Goal: Information Seeking & Learning: Learn about a topic

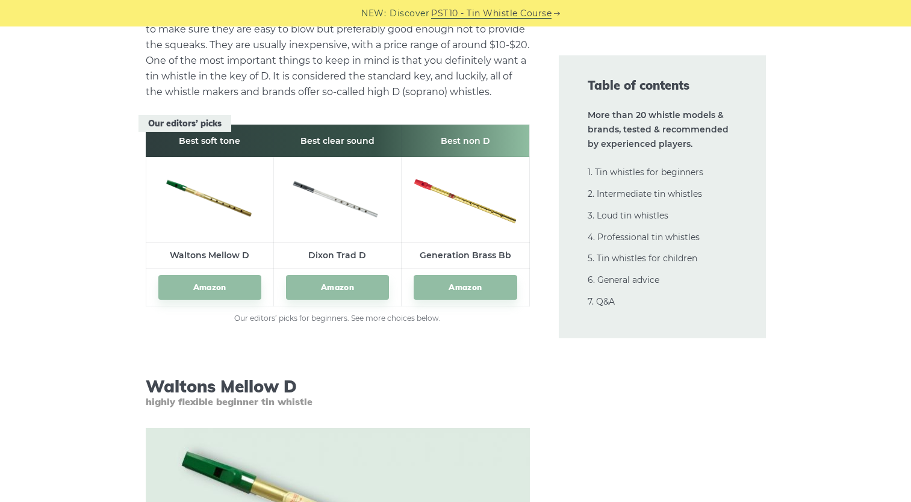
scroll to position [1714, 0]
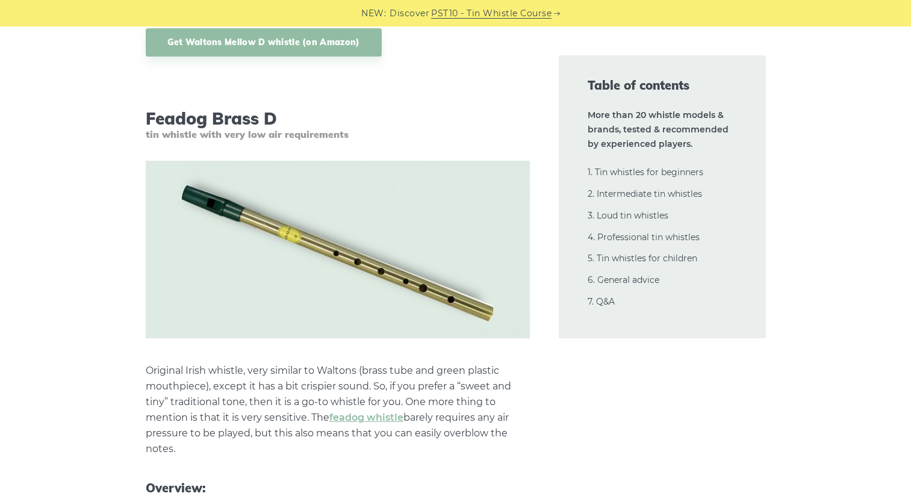
scroll to position [2728, 0]
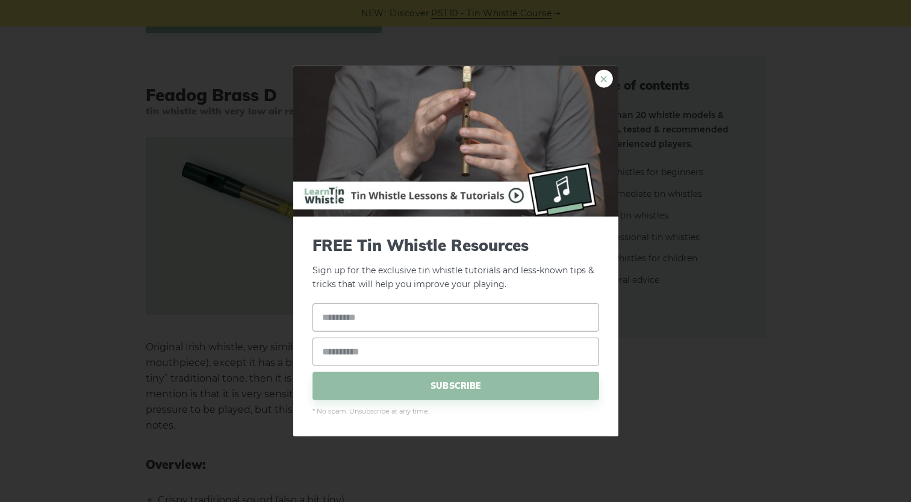
click at [605, 78] on link "×" at bounding box center [604, 79] width 18 height 18
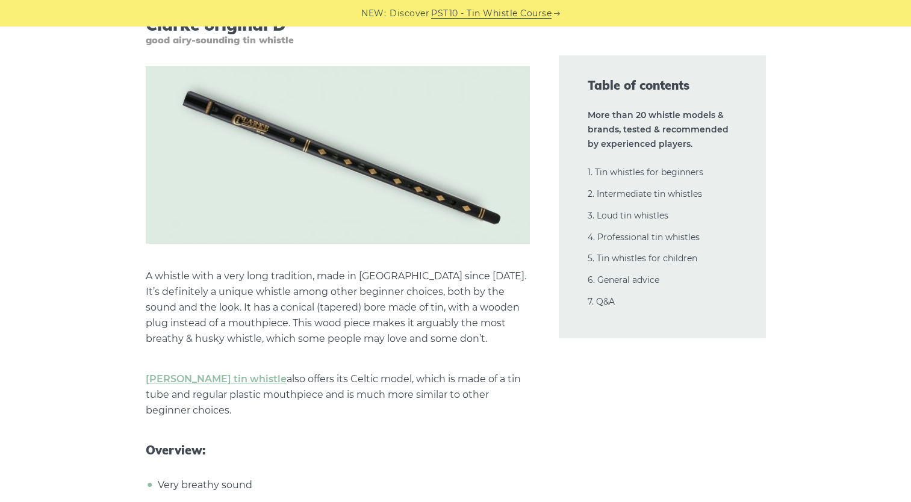
scroll to position [3975, 0]
click at [458, 406] on p "[PERSON_NAME] tin whistle also offers its Celtic model, which is made of a tin …" at bounding box center [338, 394] width 384 height 47
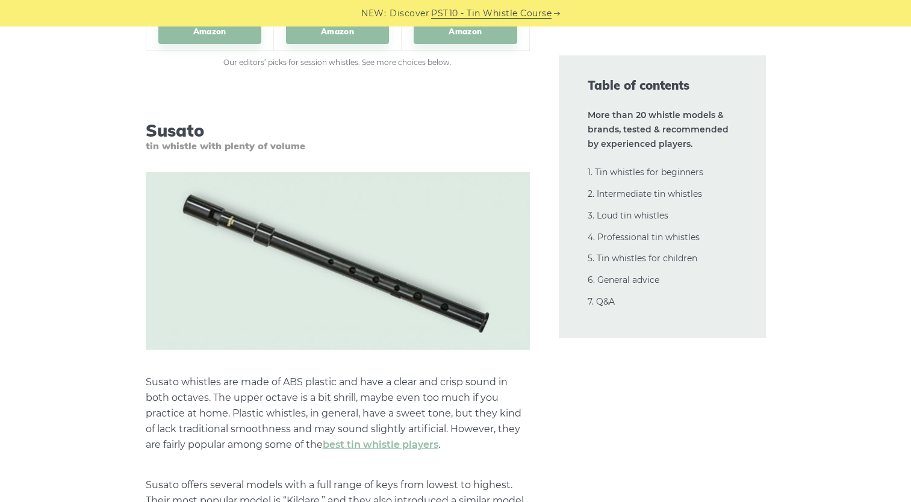
scroll to position [13376, 0]
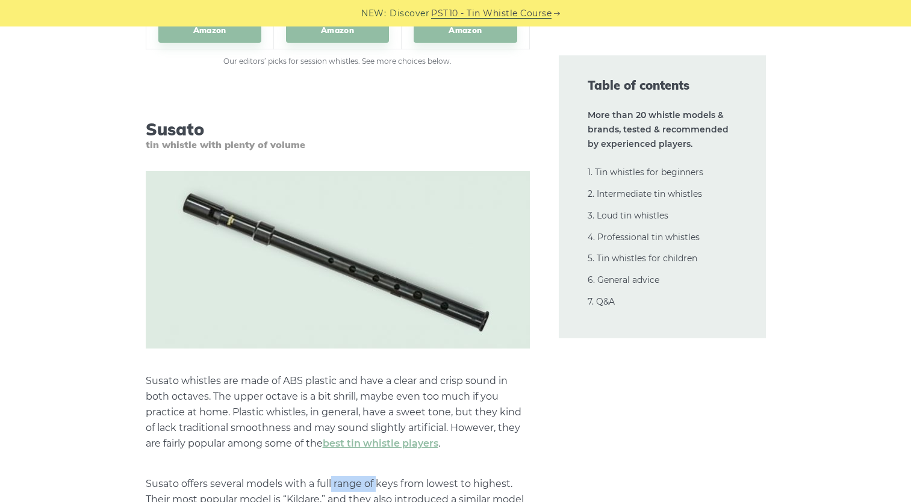
drag, startPoint x: 376, startPoint y: 425, endPoint x: 332, endPoint y: 426, distance: 44.6
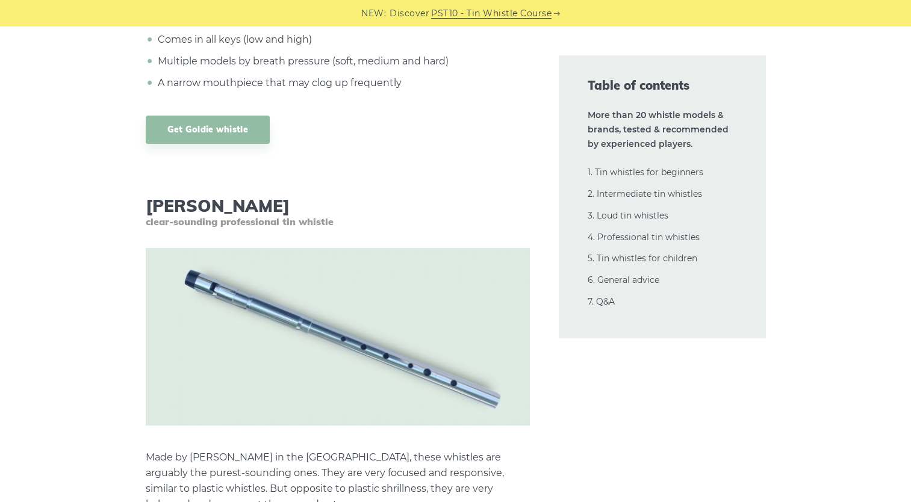
scroll to position [18067, 0]
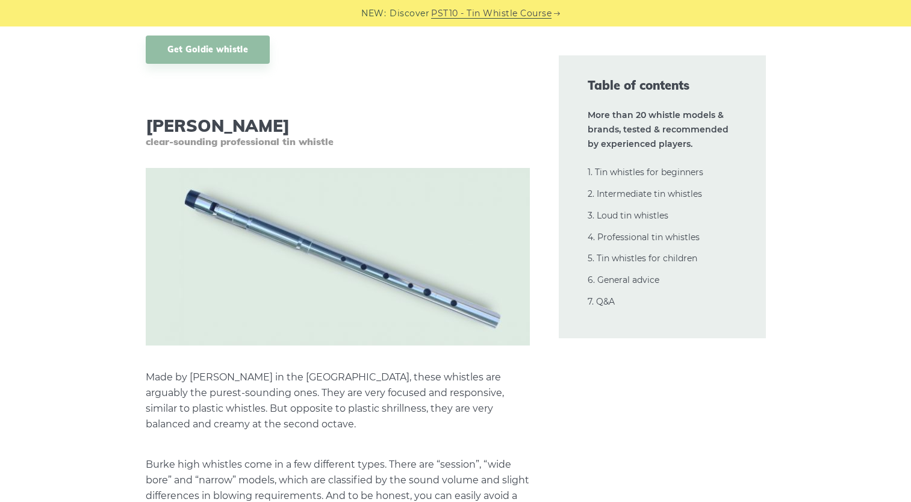
scroll to position [18146, 0]
click at [403, 456] on p "Burke high whistles come in a few different types. There are “session”, “wide b…" at bounding box center [338, 511] width 384 height 110
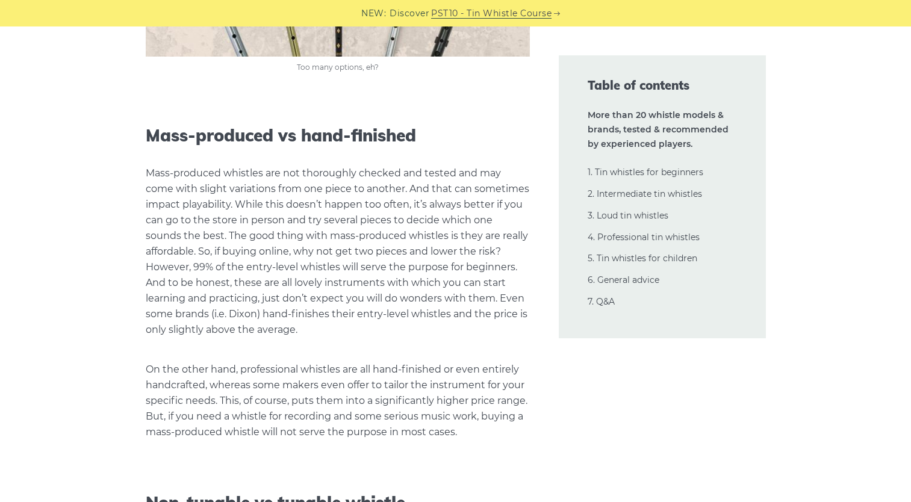
scroll to position [25437, 0]
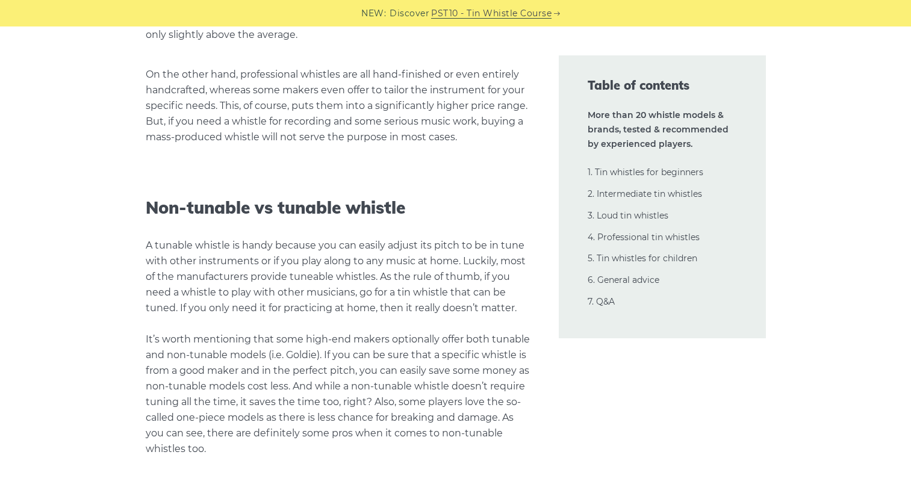
scroll to position [25734, 0]
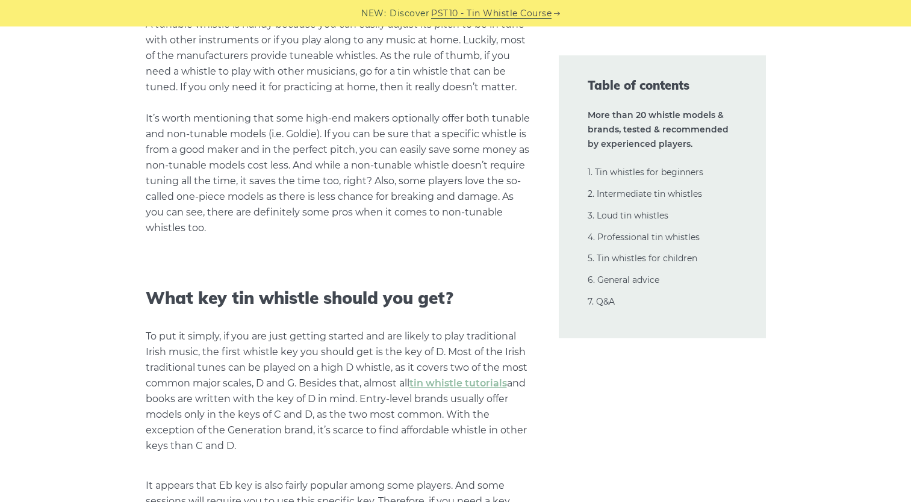
scroll to position [25953, 0]
click at [395, 477] on p "It appears that Eb key is also fairly popular among some players. And some sess…" at bounding box center [338, 508] width 384 height 63
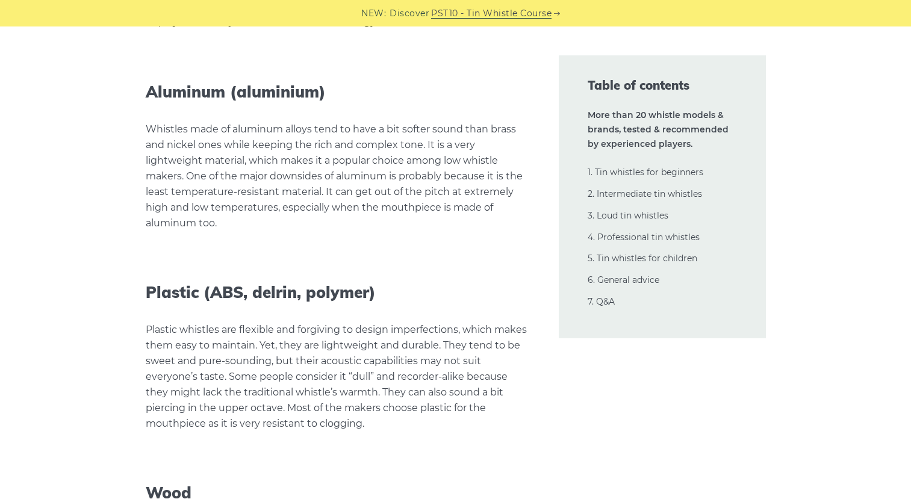
scroll to position [27020, 0]
drag, startPoint x: 266, startPoint y: 233, endPoint x: 222, endPoint y: 234, distance: 43.4
click at [222, 322] on p "Plastic whistles are flexible and forgiving to design imperfections, which make…" at bounding box center [338, 377] width 384 height 110
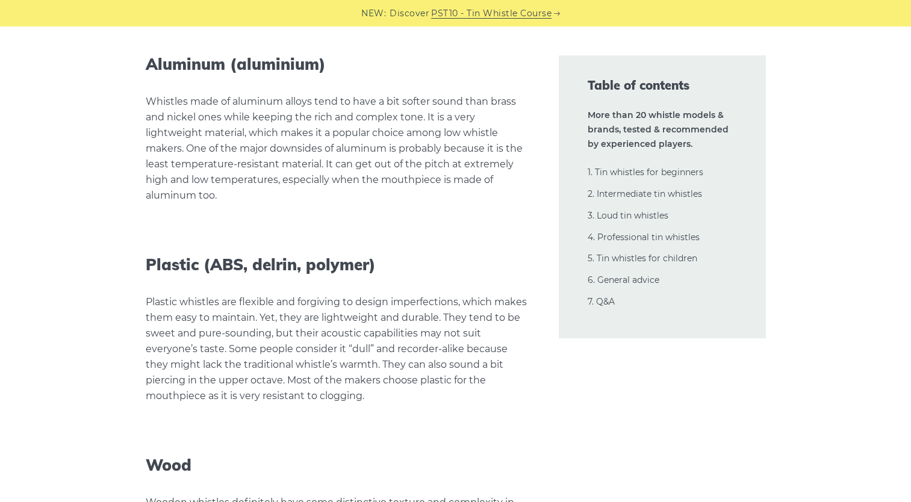
scroll to position [27048, 0]
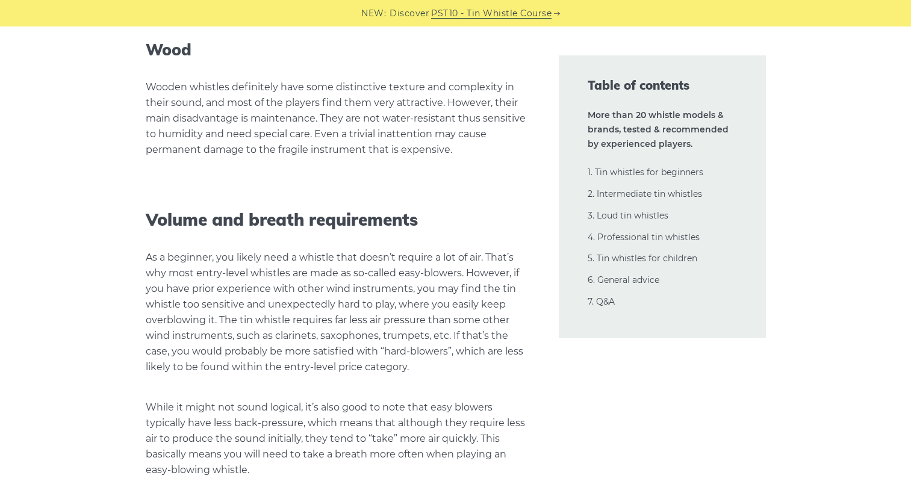
scroll to position [27464, 0]
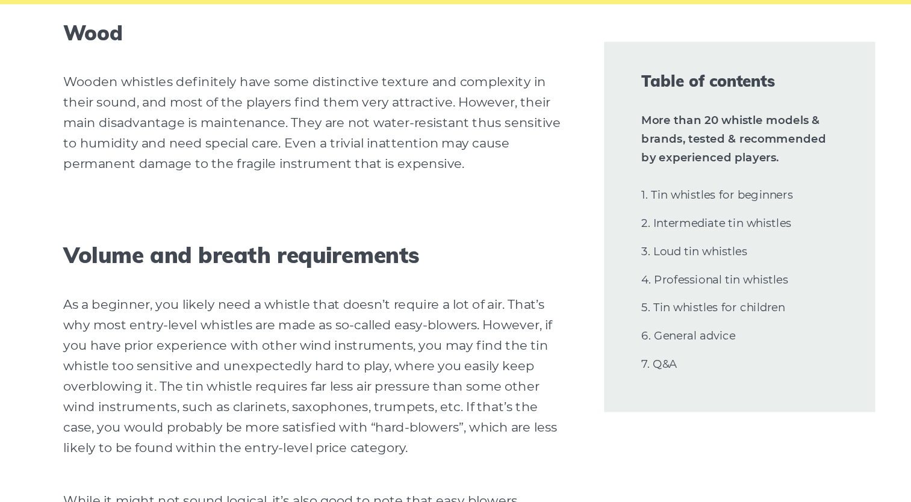
drag, startPoint x: 285, startPoint y: 169, endPoint x: 480, endPoint y: 103, distance: 205.8
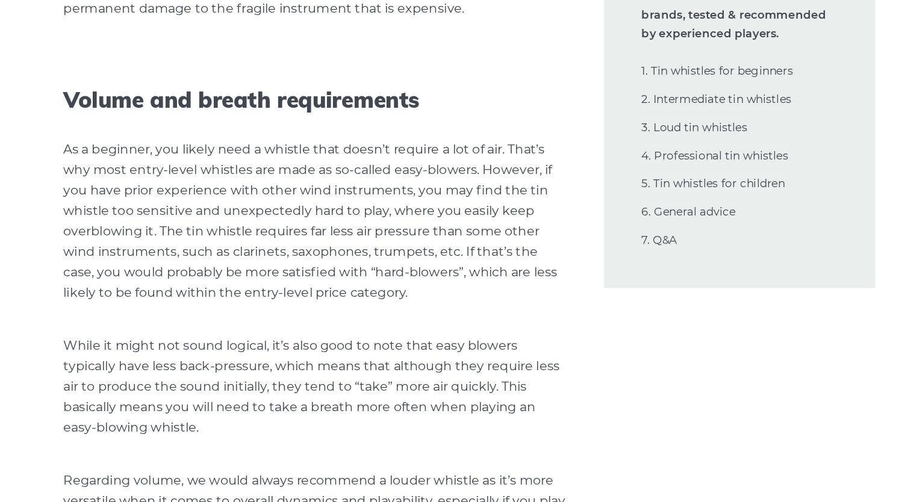
scroll to position [27488, 0]
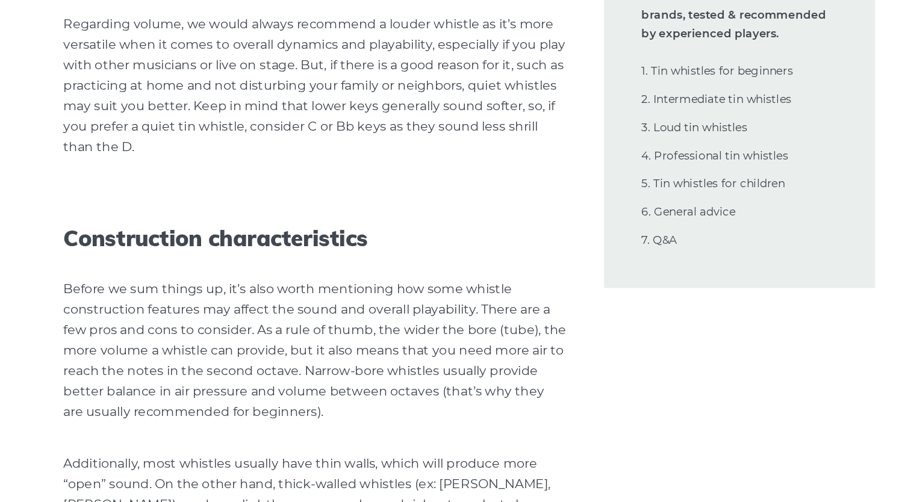
scroll to position [27838, 0]
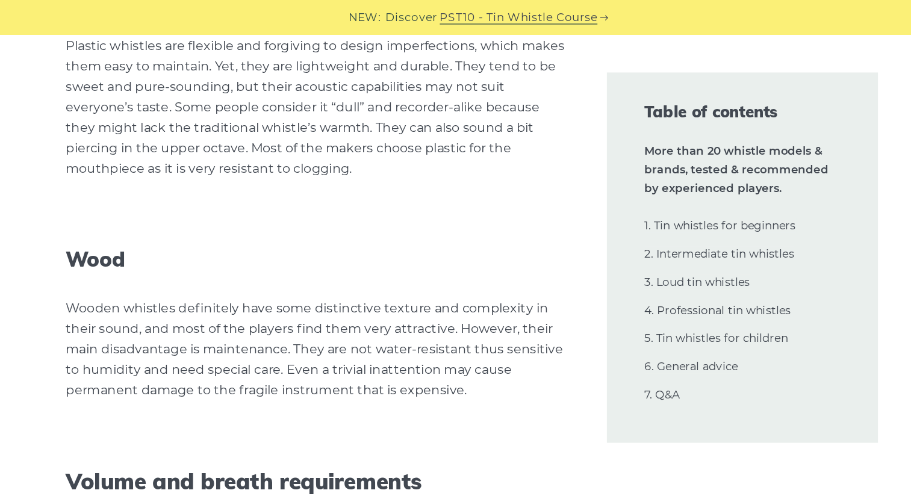
scroll to position [27271, 0]
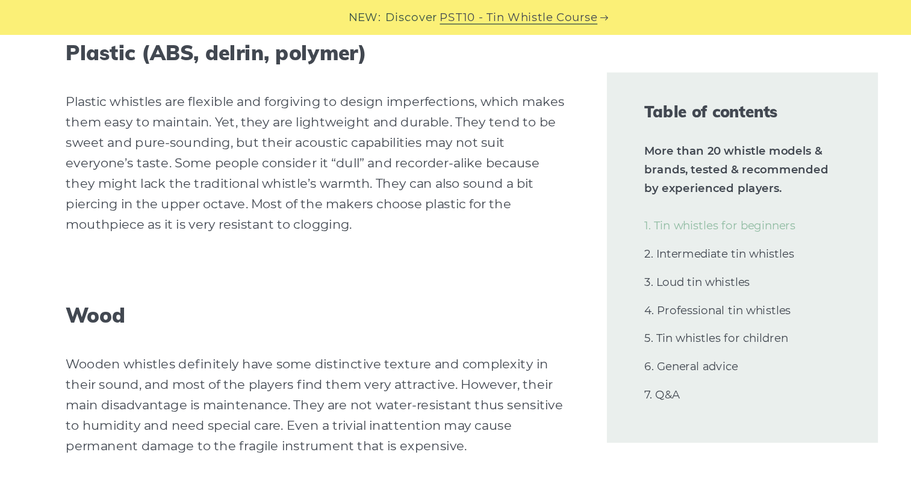
click at [641, 169] on link "1. Tin whistles for beginners" at bounding box center [646, 172] width 116 height 11
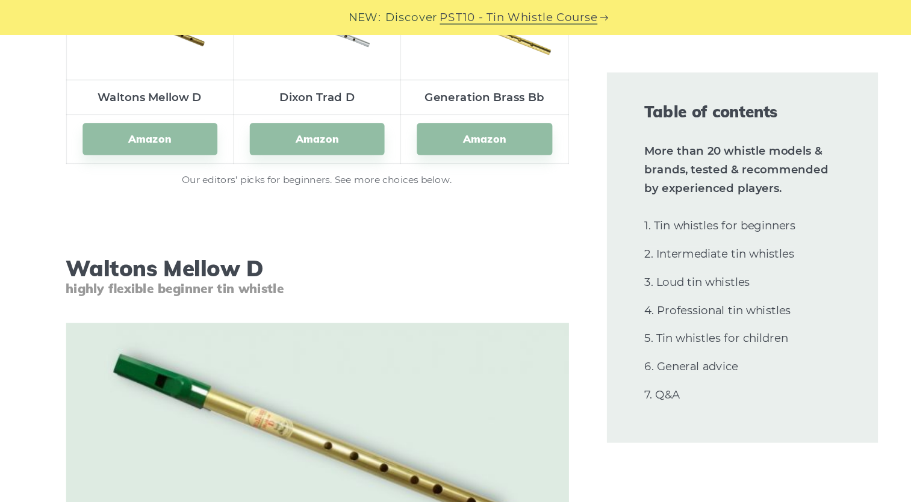
scroll to position [1614, 0]
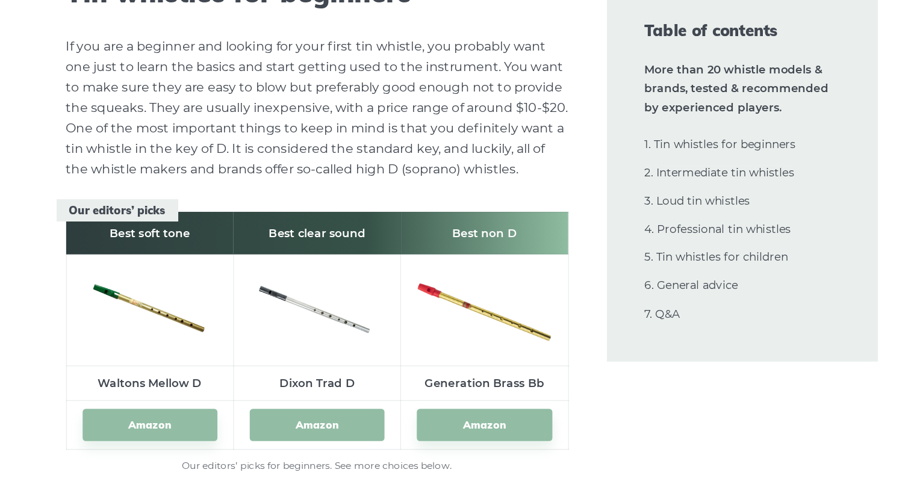
click at [326, 382] on link "Amazon" at bounding box center [337, 386] width 103 height 25
